Goal: Navigation & Orientation: Find specific page/section

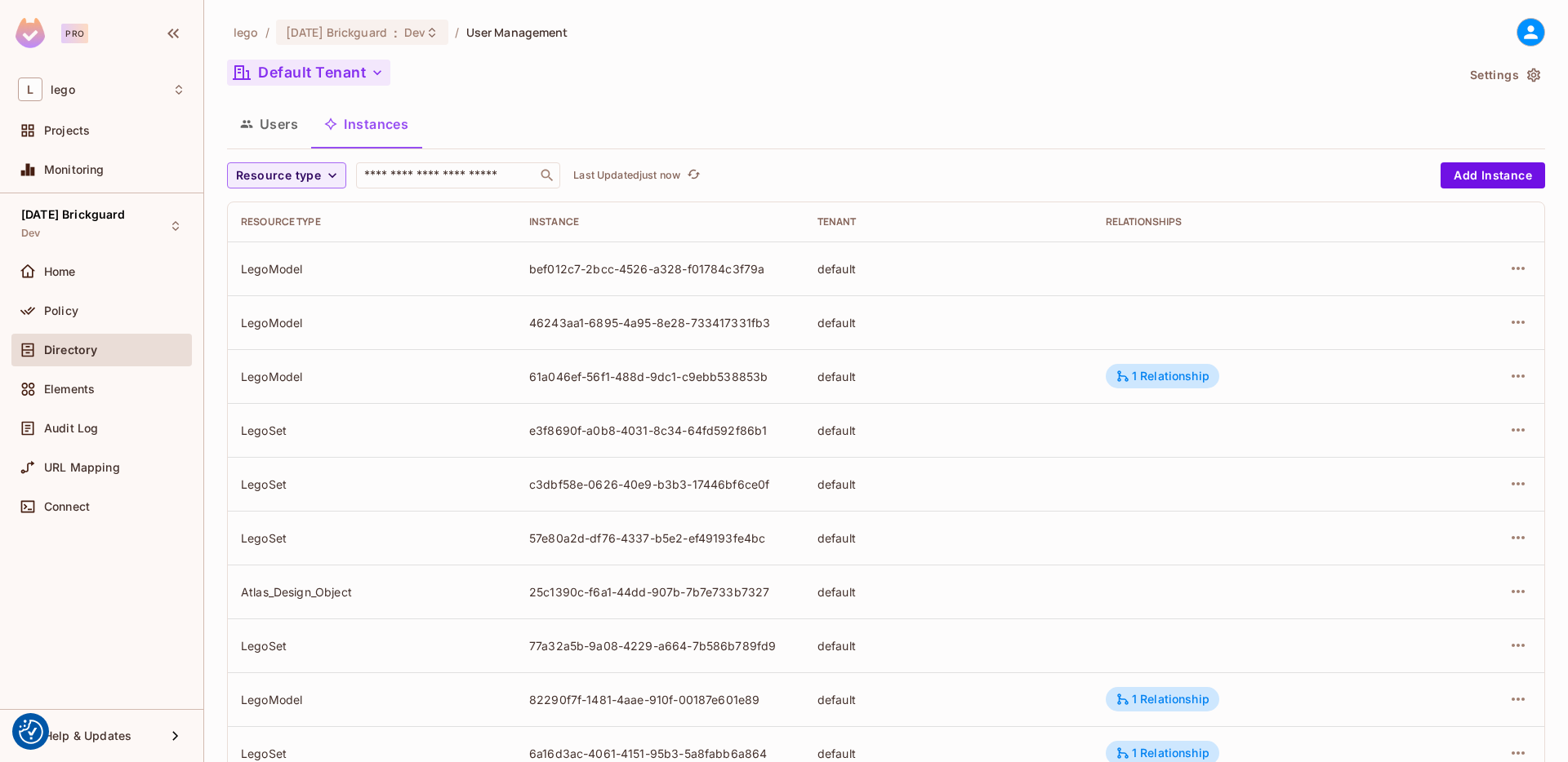
click at [348, 80] on button "Default Tenant" at bounding box center [309, 73] width 164 height 26
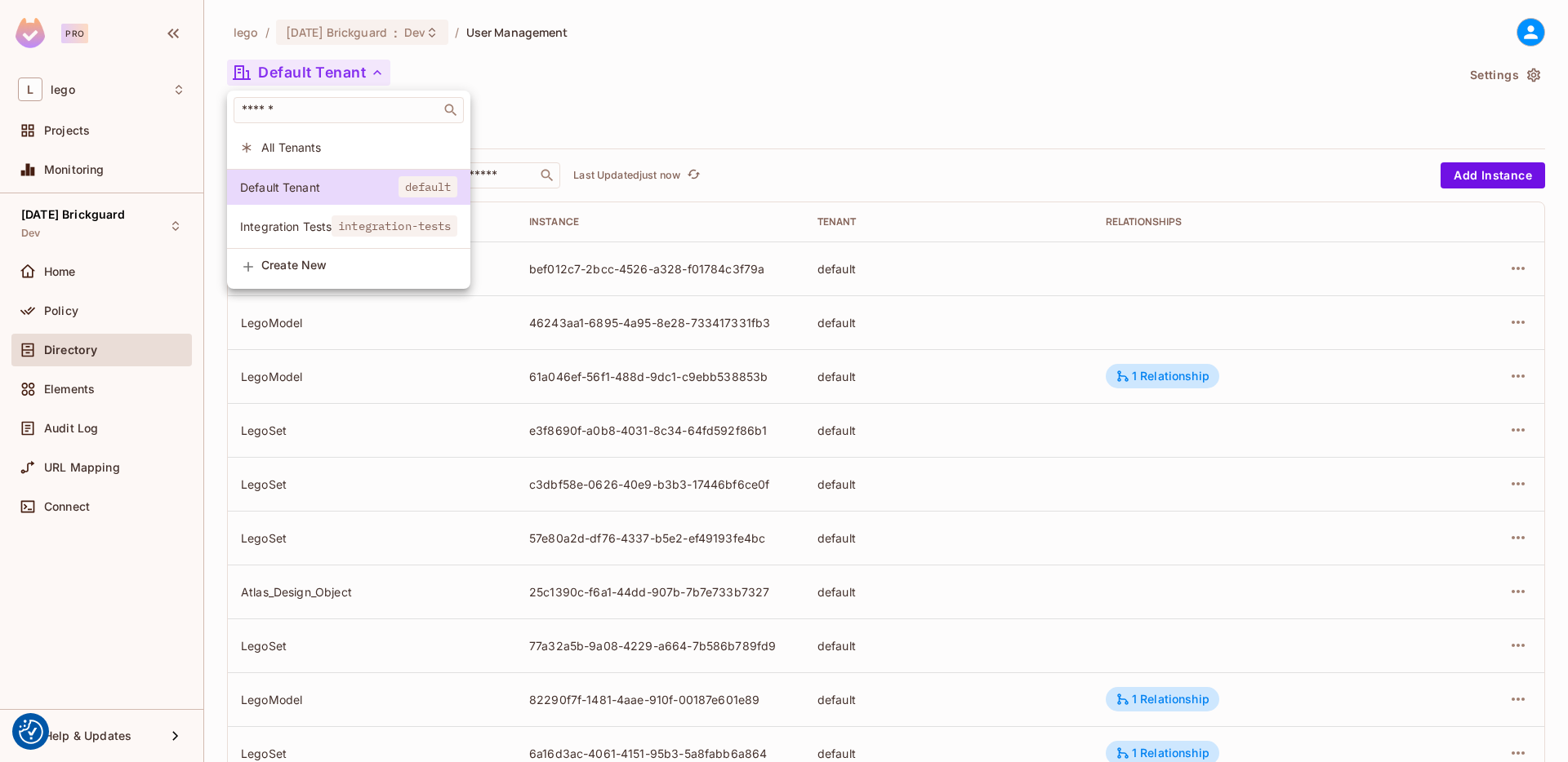
click at [652, 76] on div at bounding box center [784, 381] width 1568 height 762
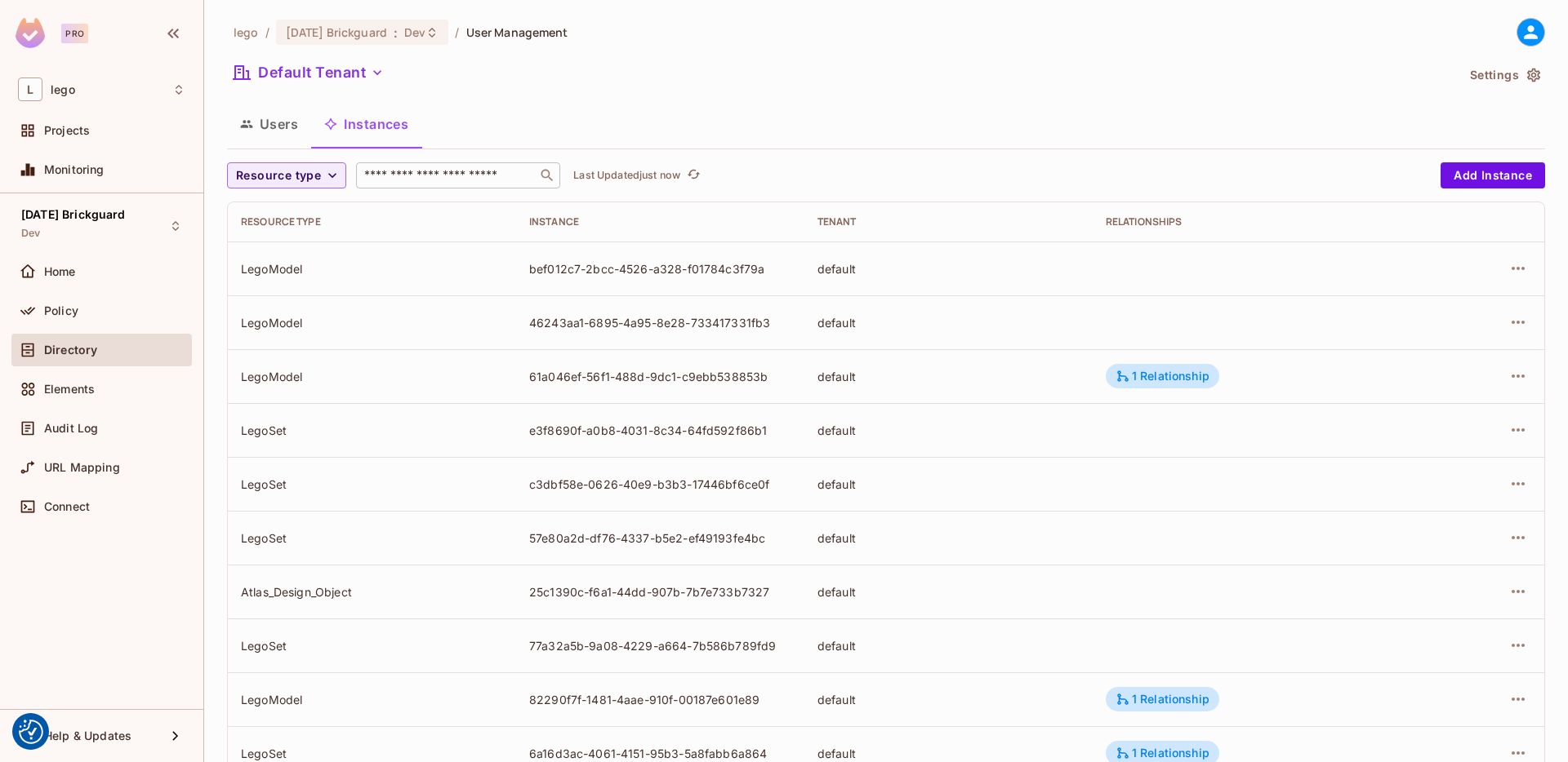
click at [490, 171] on input "text" at bounding box center [446, 175] width 172 height 17
paste input "**********"
type input "**********"
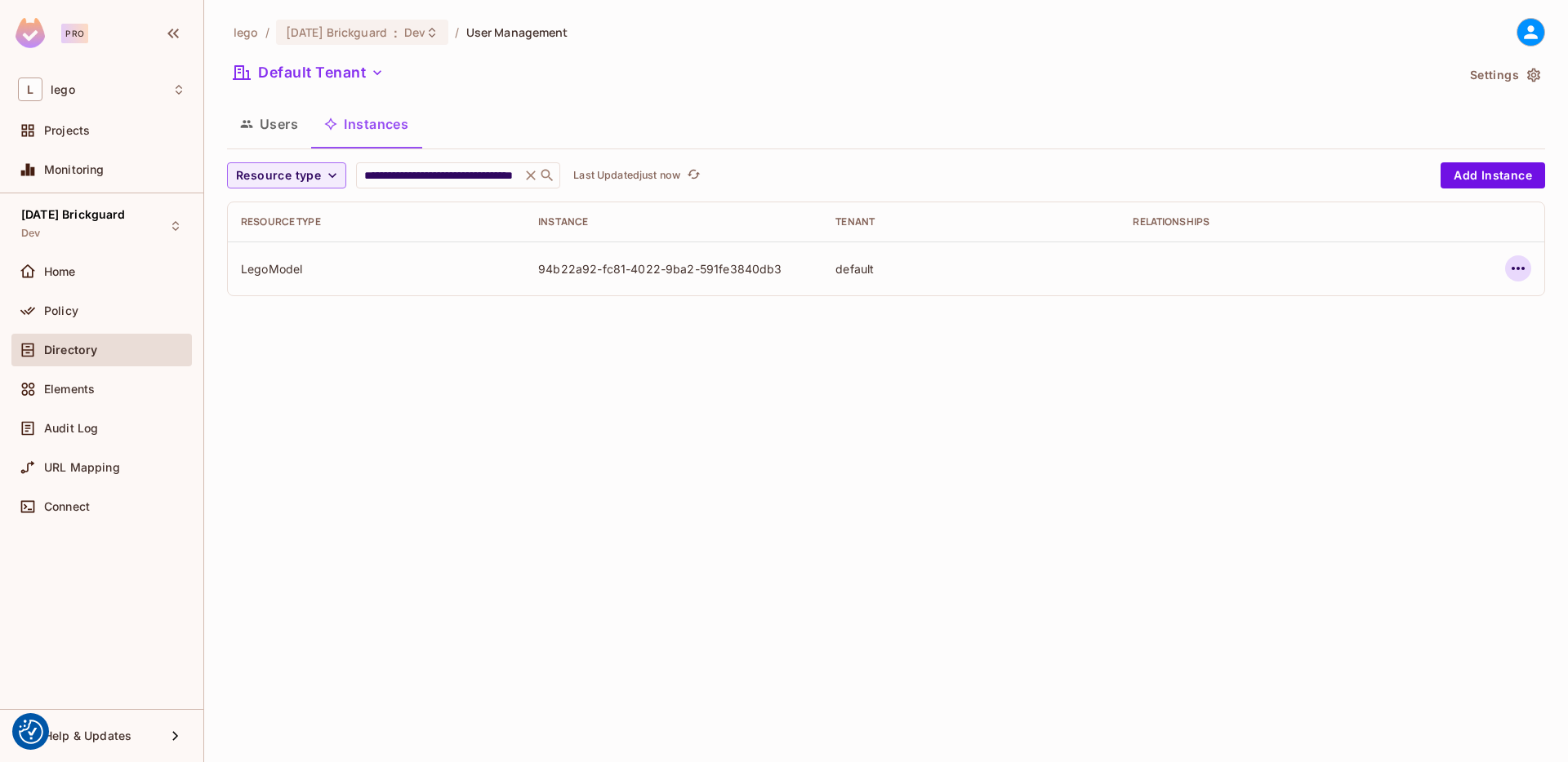
click at [1517, 263] on icon "button" at bounding box center [1517, 268] width 19 height 19
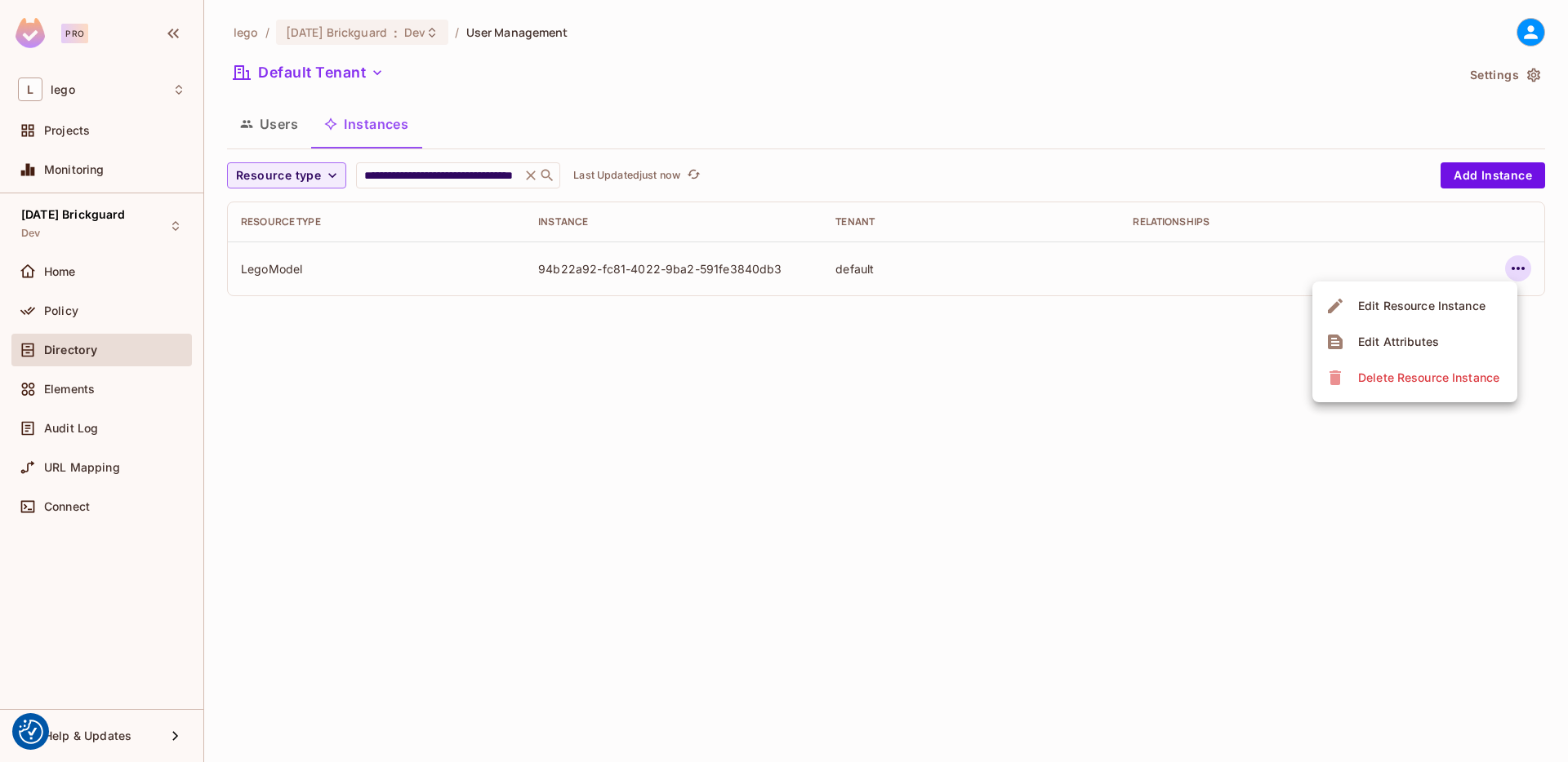
click at [1433, 338] on div "Edit Attributes" at bounding box center [1399, 342] width 81 height 17
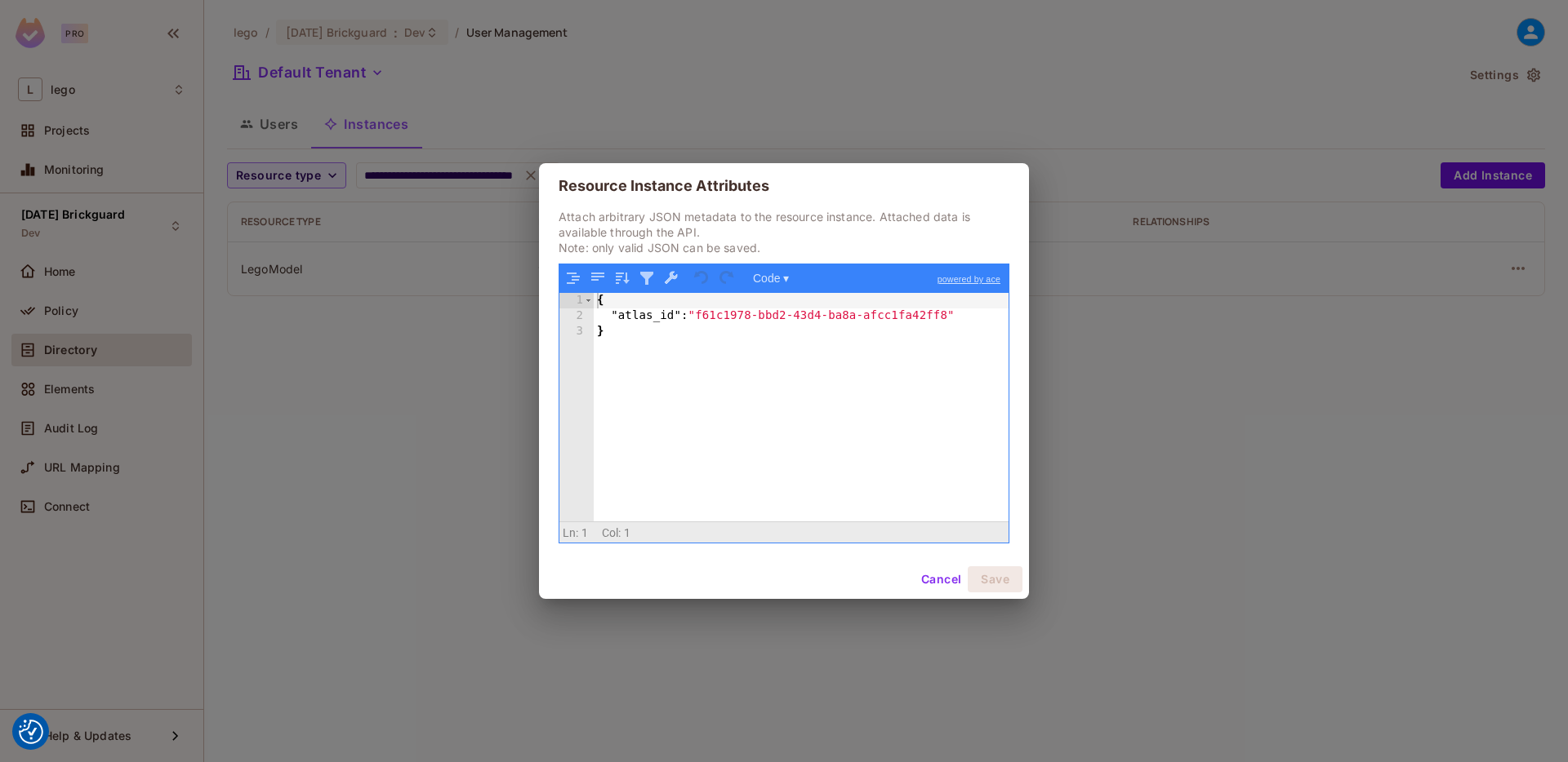
click at [944, 572] on button "Cancel" at bounding box center [942, 579] width 53 height 26
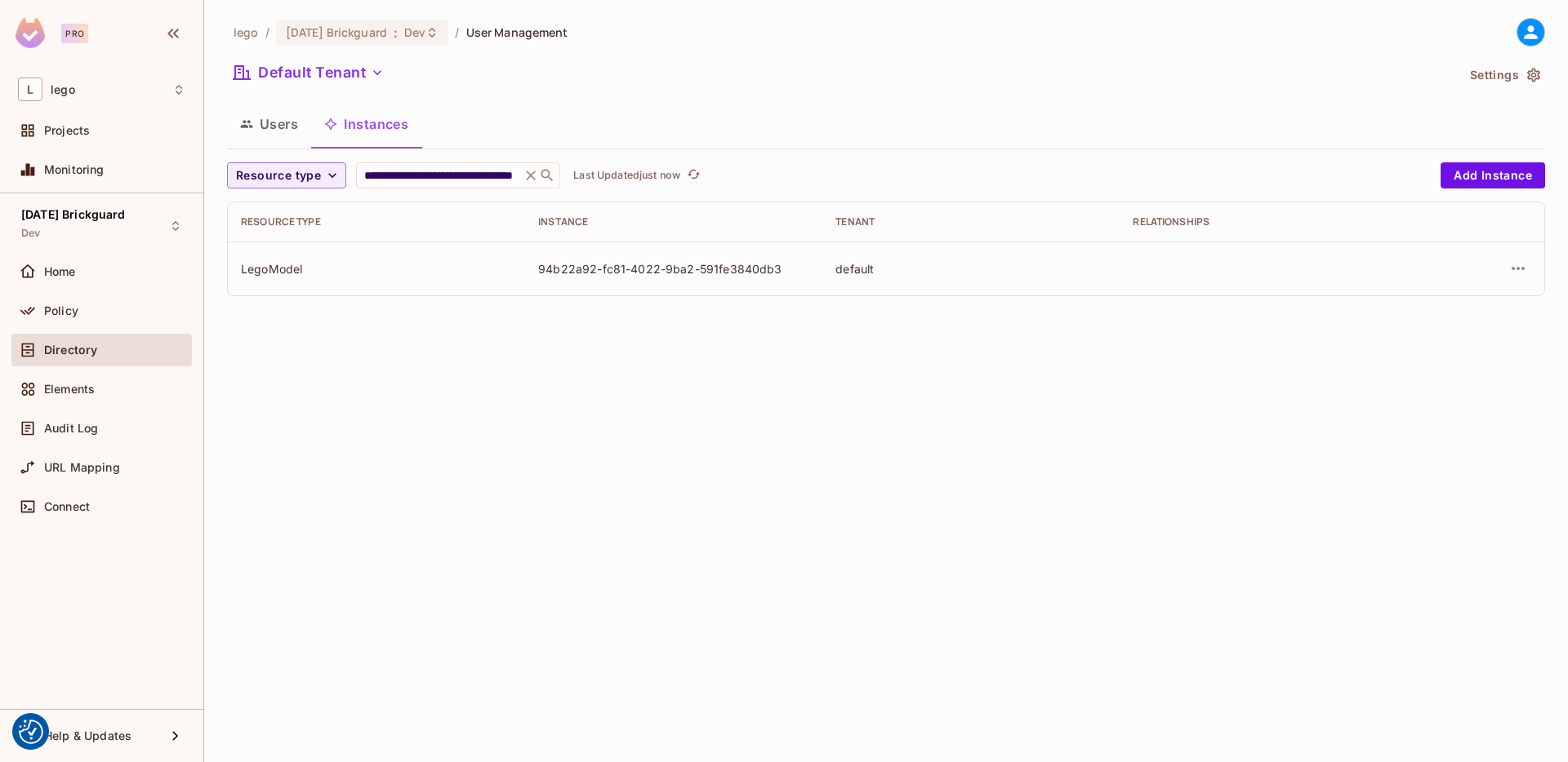
click at [460, 82] on div "Default Tenant" at bounding box center [840, 75] width 1228 height 31
click at [362, 440] on div "**********" at bounding box center [886, 381] width 1364 height 762
click at [72, 500] on span "Connect" at bounding box center [67, 507] width 46 height 13
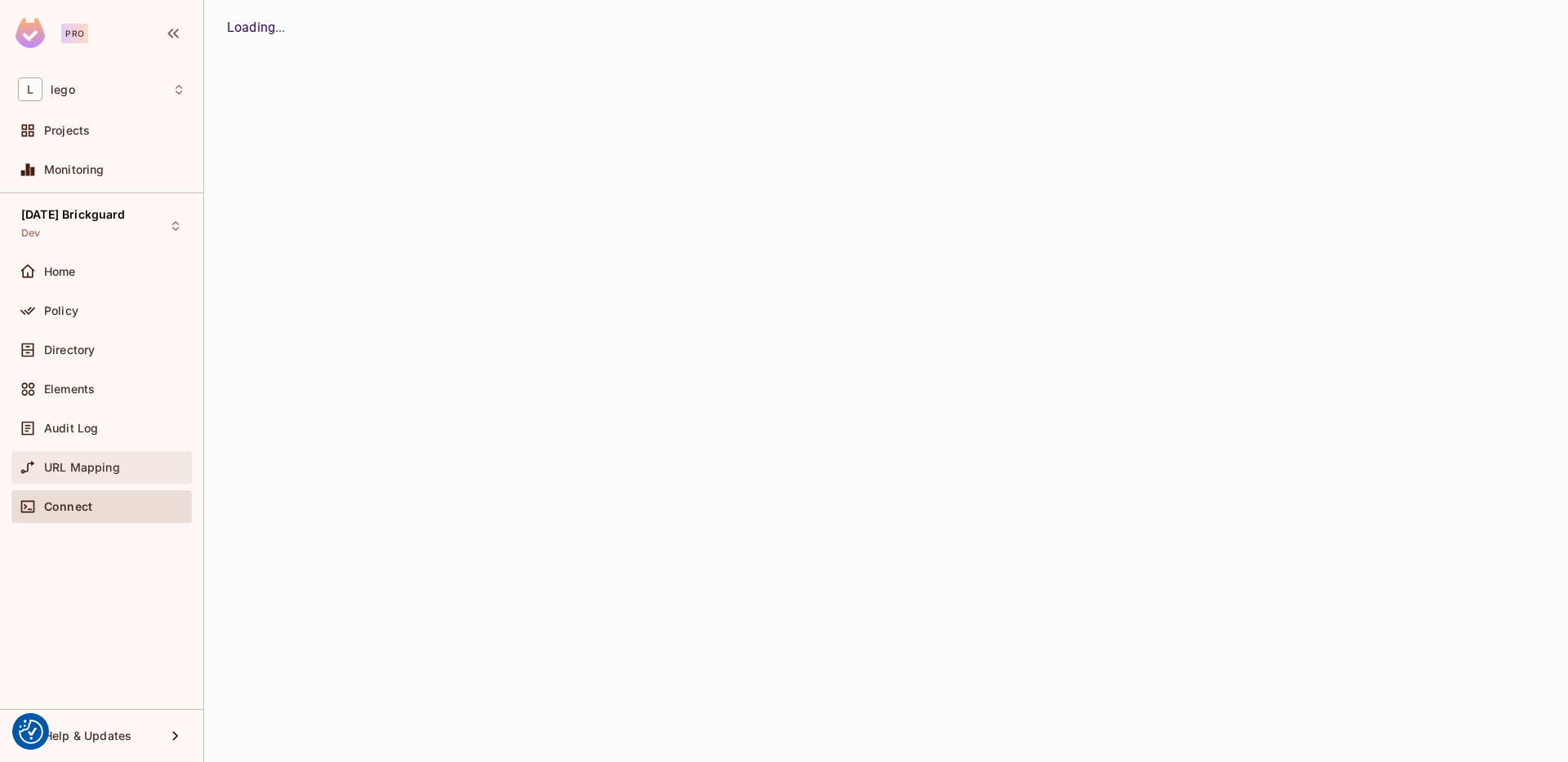
click at [75, 472] on span "URL Mapping" at bounding box center [82, 467] width 76 height 13
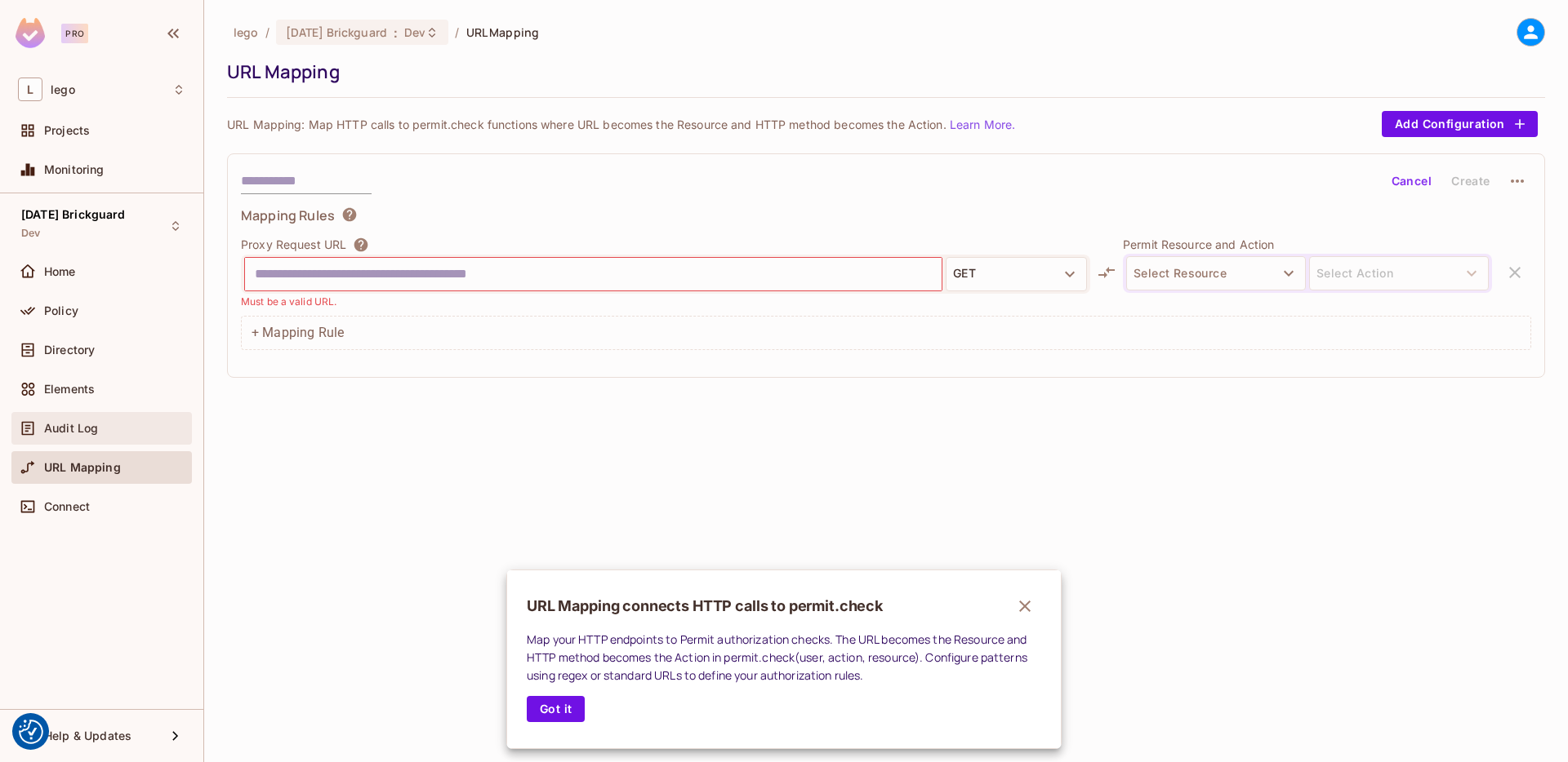
click at [88, 431] on div at bounding box center [784, 381] width 1568 height 762
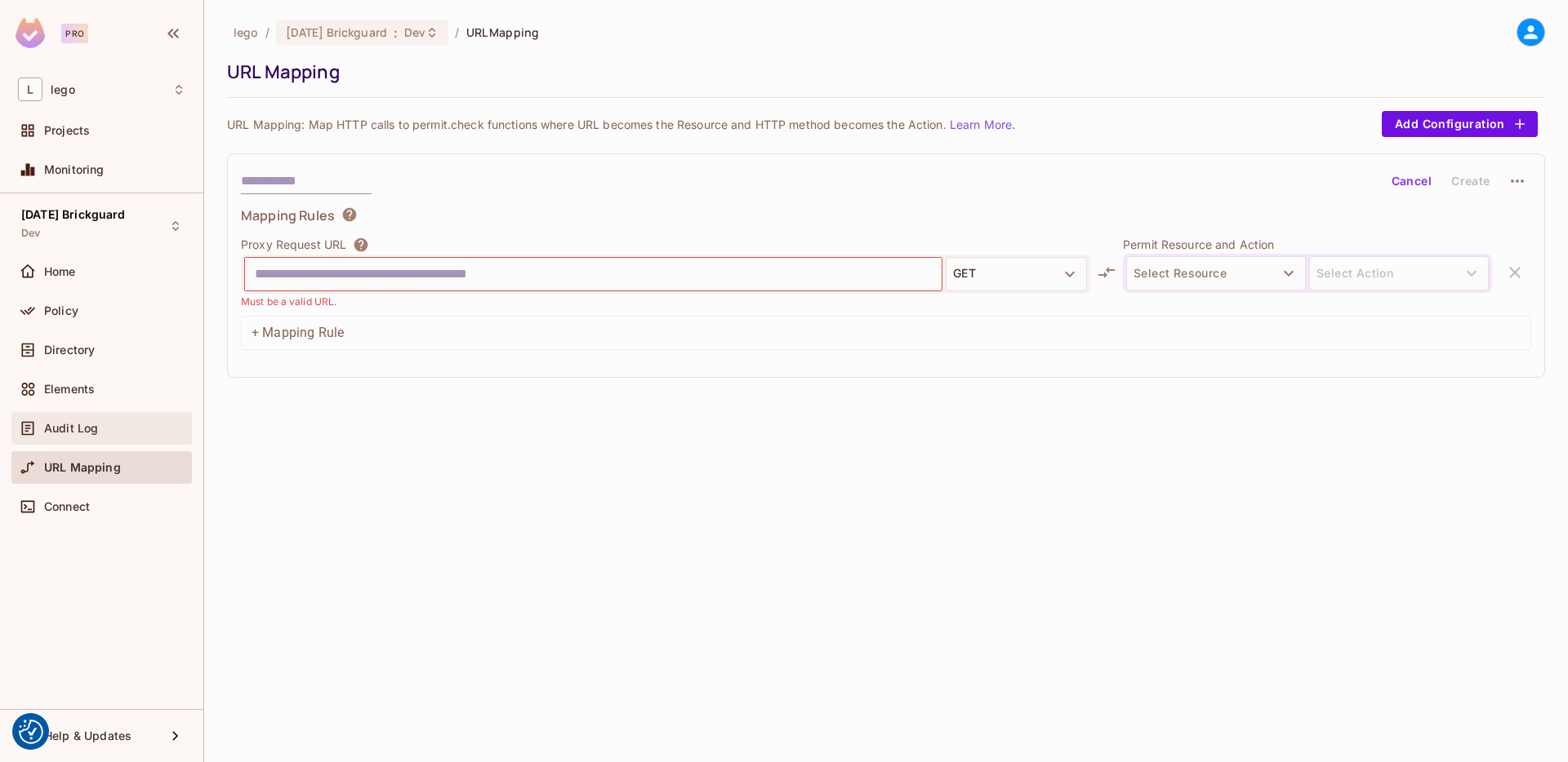
click at [35, 420] on icon at bounding box center [28, 429] width 17 height 17
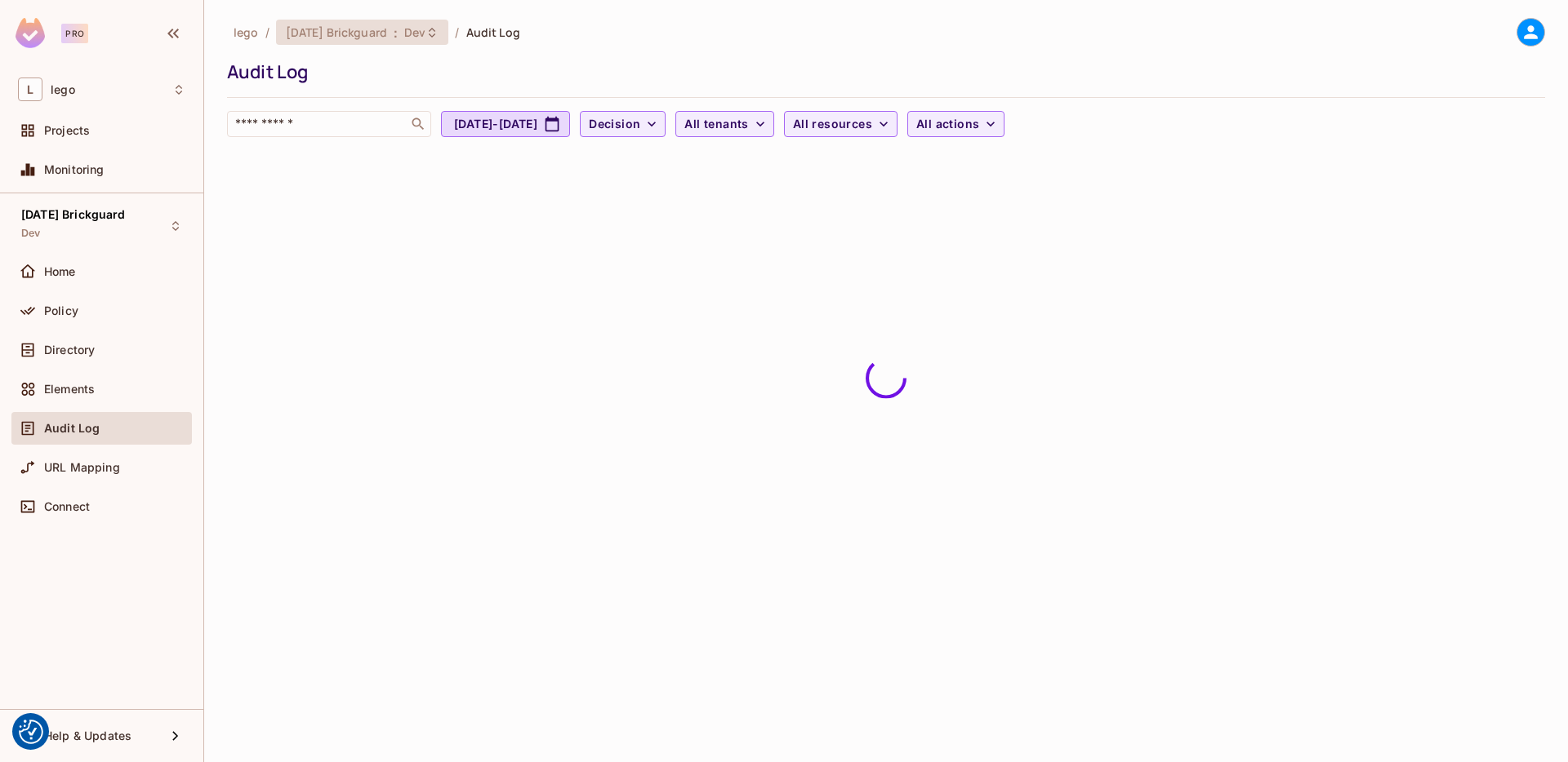
click at [419, 40] on div "[DATE] Brickguard : Dev" at bounding box center [363, 32] width 173 height 26
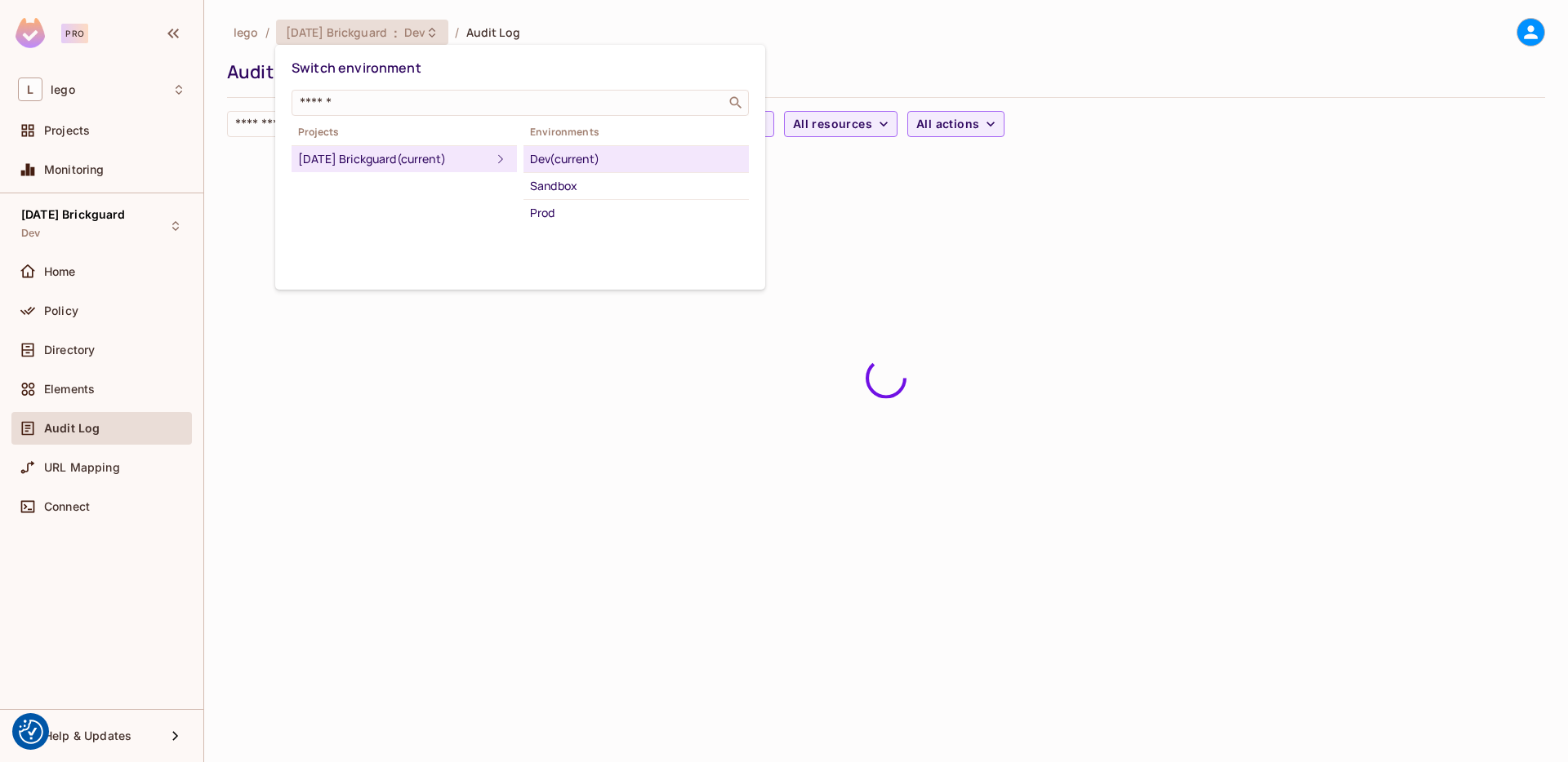
click at [915, 43] on div at bounding box center [784, 381] width 1568 height 762
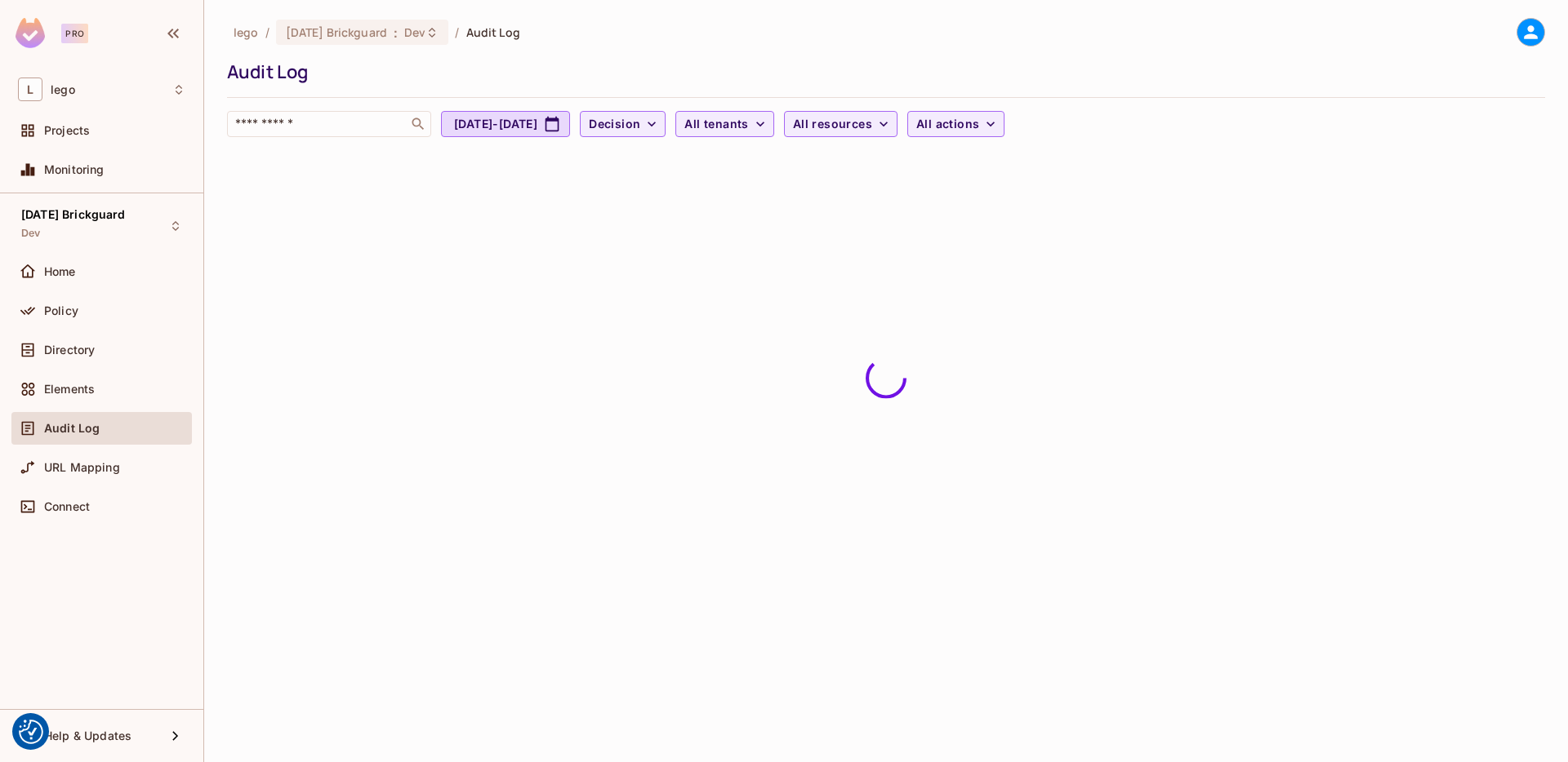
click at [1152, 42] on div "lego / [DATE] Brickguard : Dev / Audit Log" at bounding box center [886, 32] width 1318 height 28
click at [1241, 58] on div "lego / [DATE] Brickguard : Dev / Audit Log Audit Log ​ [DATE] - [DATE] Decision…" at bounding box center [886, 78] width 1318 height 119
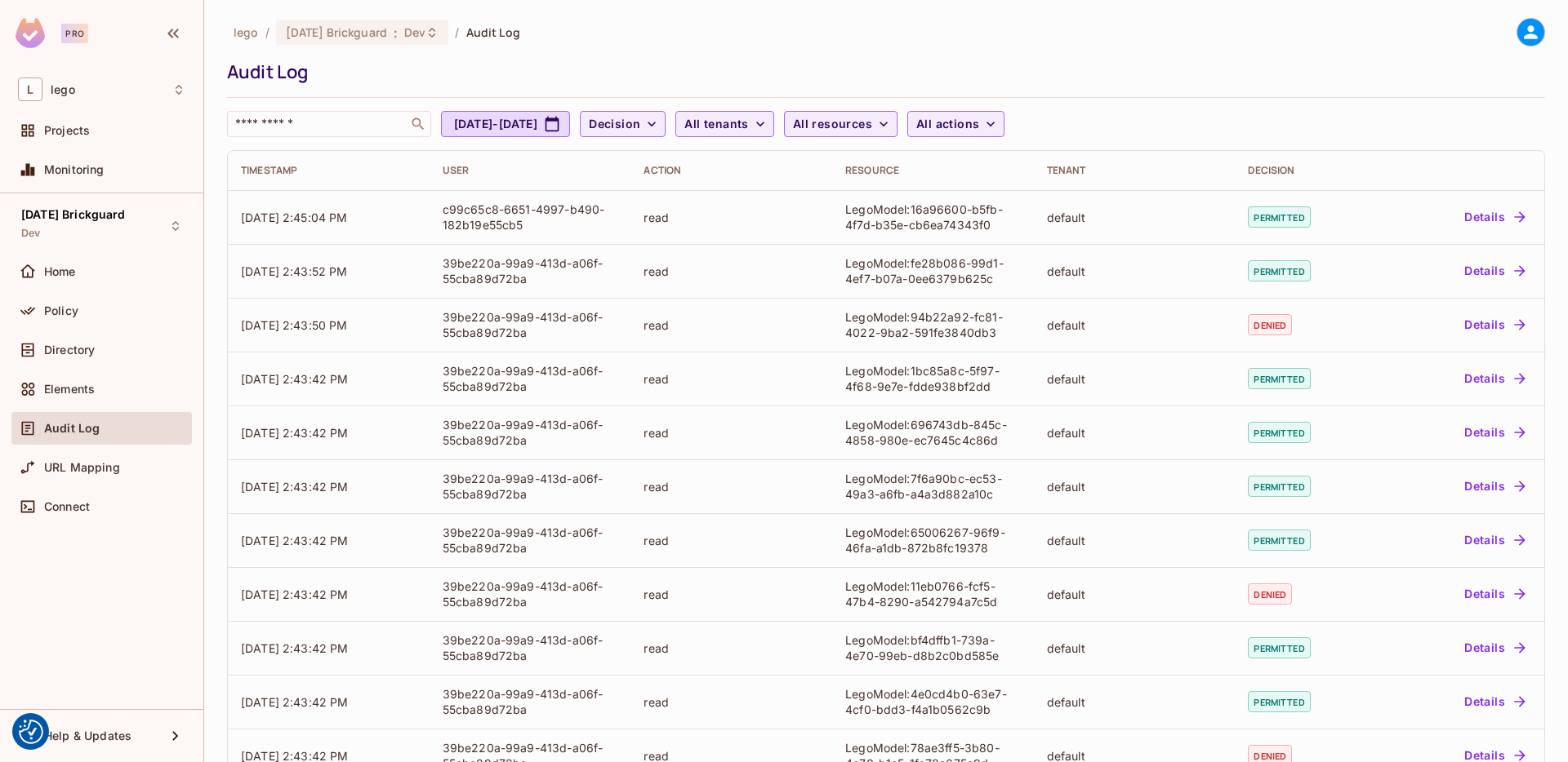
click at [1242, 49] on div "lego / [DATE] Brickguard : Dev / Audit Log Audit Log ​ [DATE] - [DATE] Decision…" at bounding box center [886, 78] width 1318 height 119
